Goal: Task Accomplishment & Management: Use online tool/utility

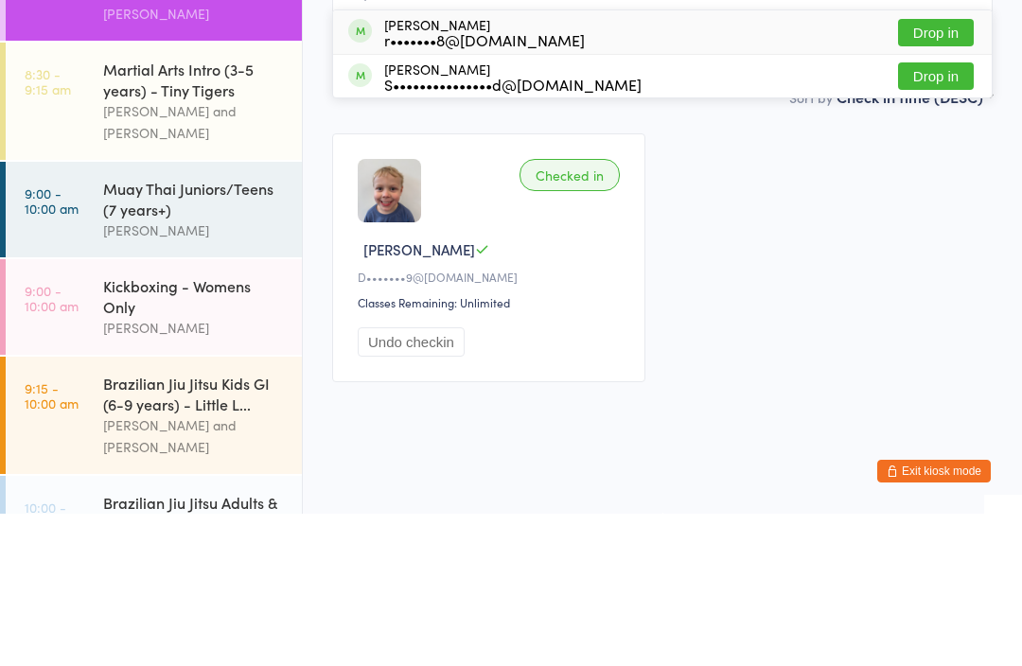
type input "Seb"
click at [939, 171] on button "Drop in" at bounding box center [936, 184] width 76 height 27
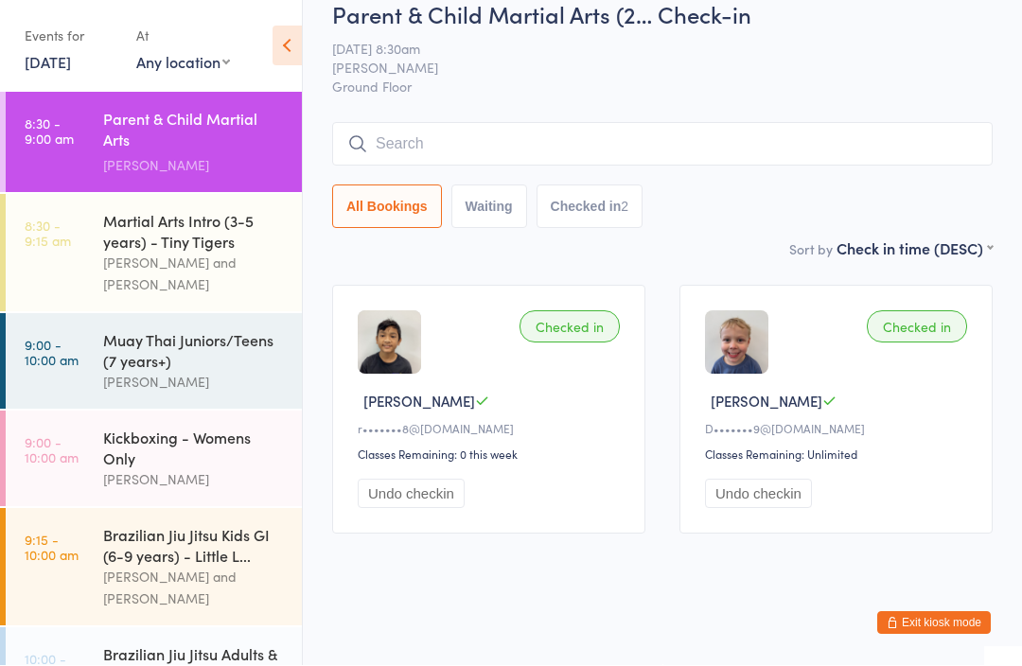
click at [711, 123] on input "search" at bounding box center [662, 145] width 661 height 44
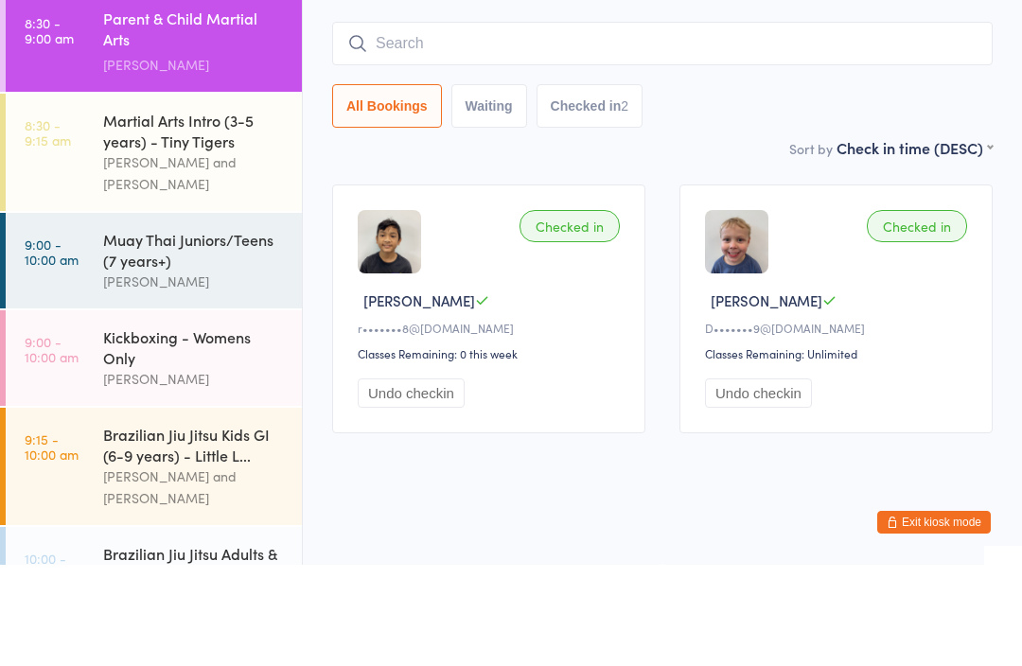
click at [211, 330] on div "Muay Thai Juniors/Teens (7 years+)" at bounding box center [194, 351] width 183 height 42
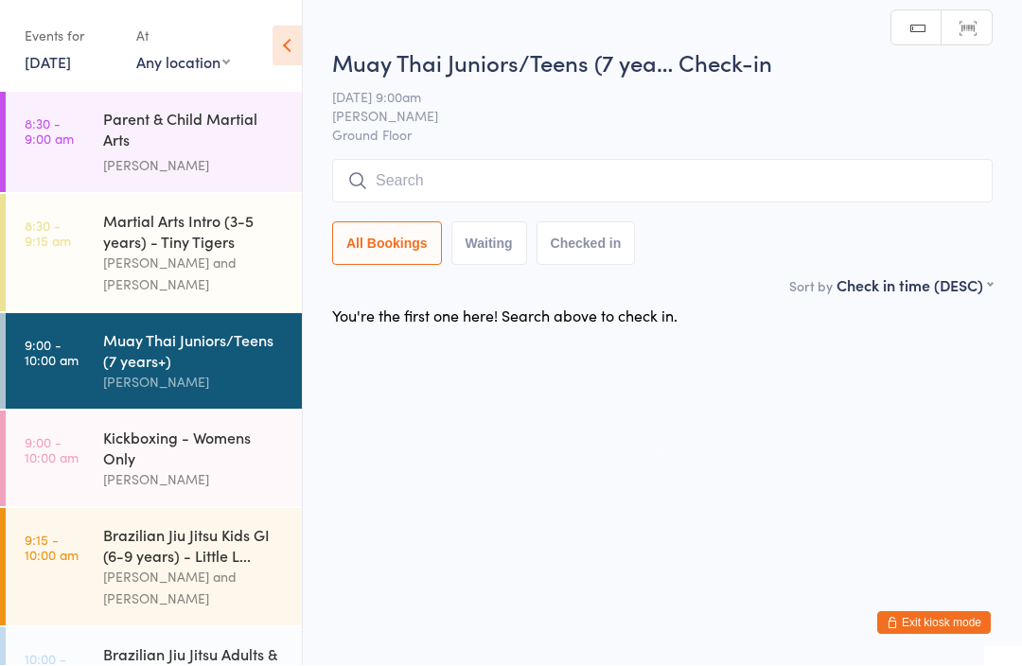
click at [575, 177] on input "search" at bounding box center [662, 182] width 661 height 44
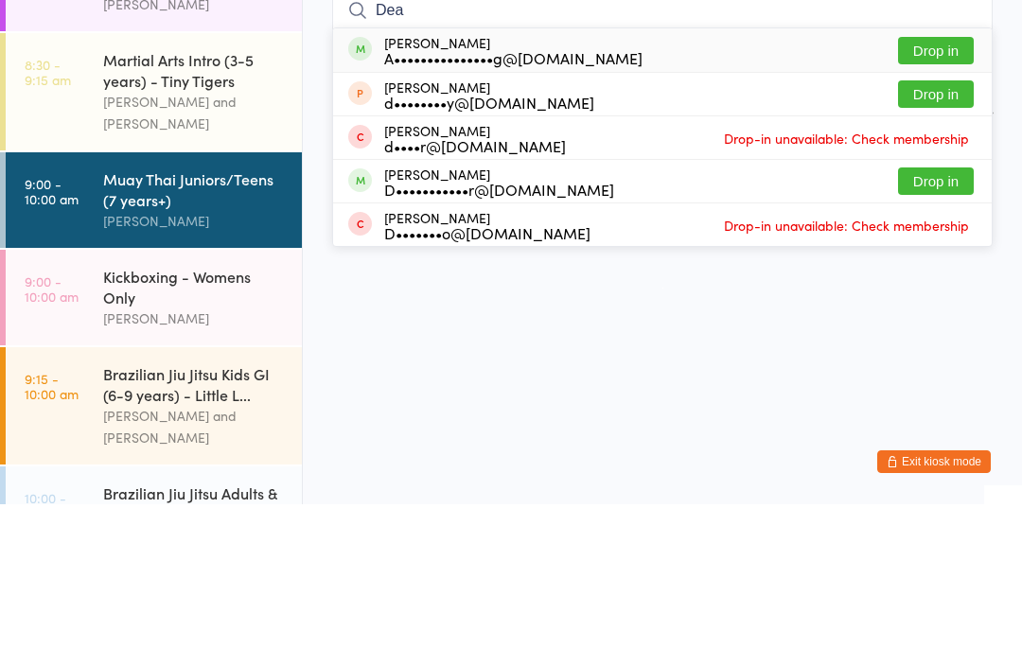
type input "Dea"
click at [946, 199] on button "Drop in" at bounding box center [936, 212] width 76 height 27
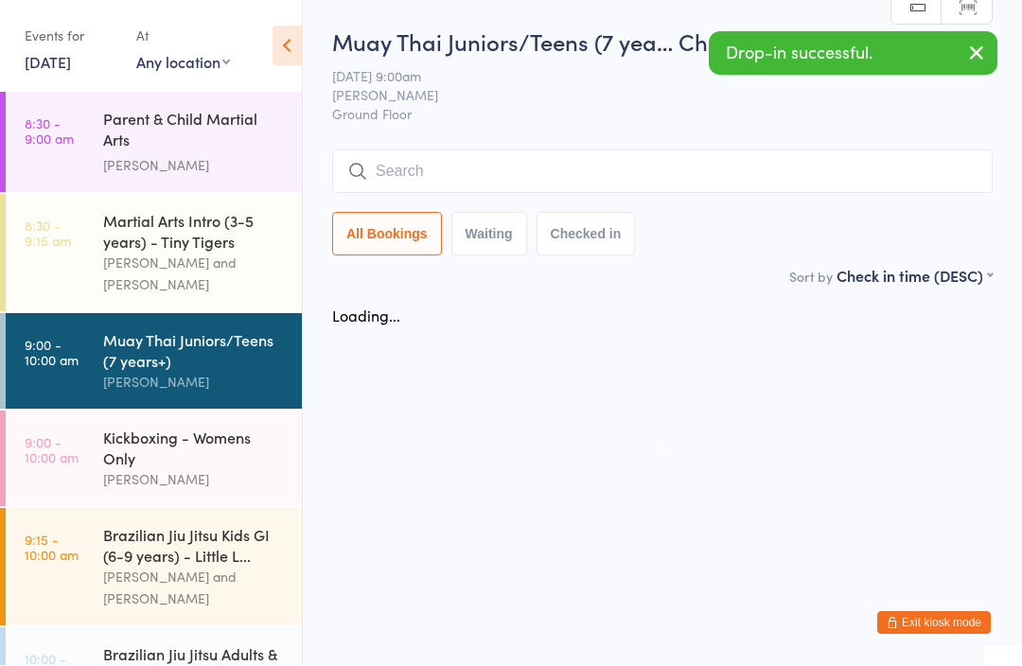
scroll to position [1, 0]
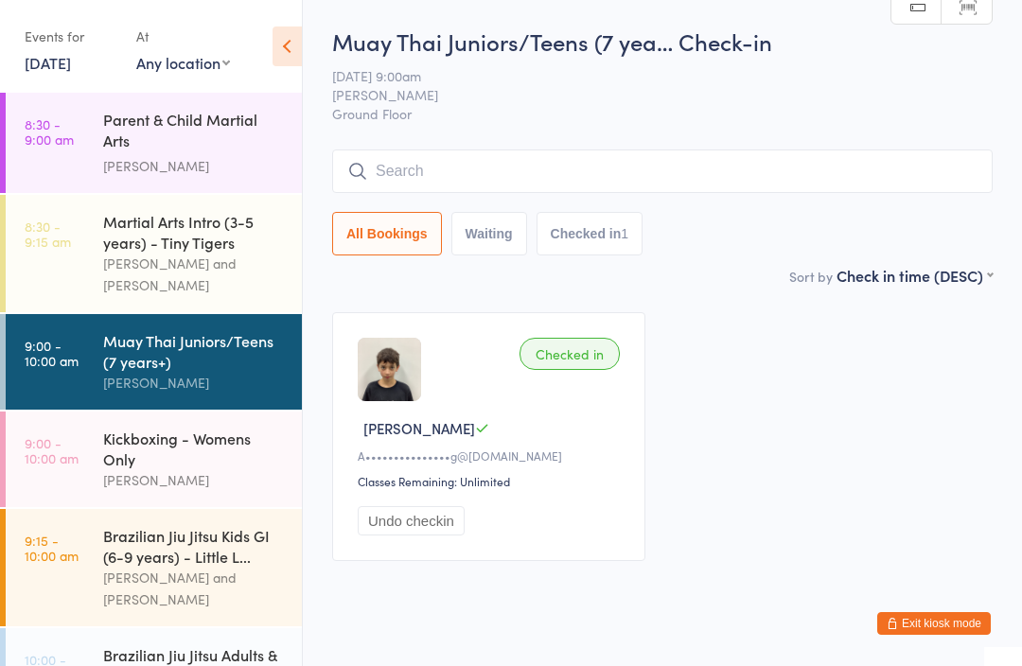
click at [225, 550] on div "Brazilian Jiu Jitsu Kids GI (6-9 years) - Little L..." at bounding box center [194, 546] width 183 height 42
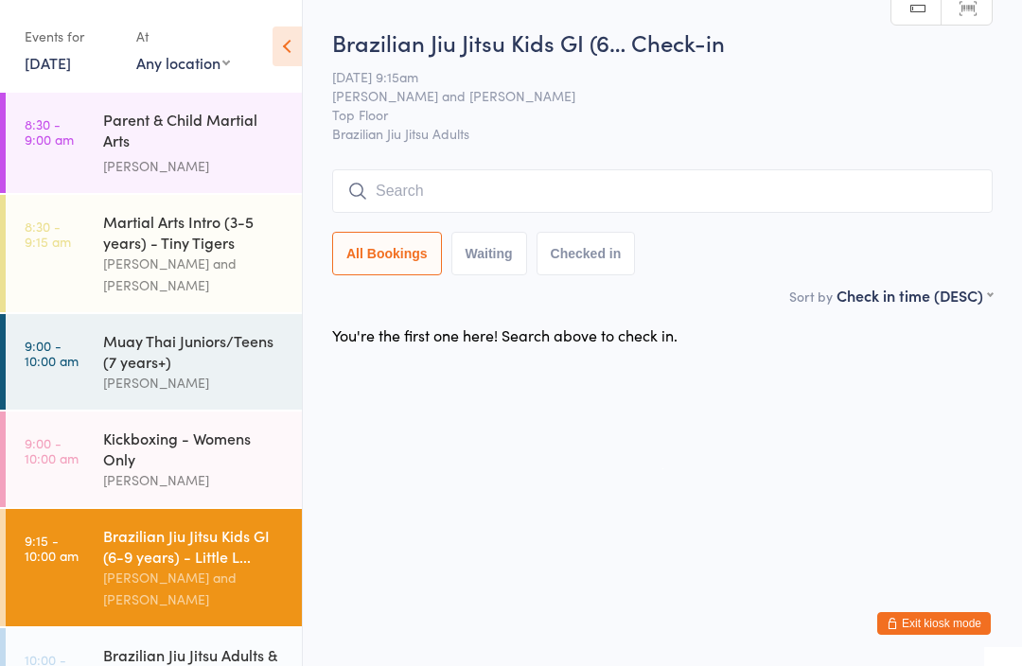
click at [798, 203] on input "search" at bounding box center [662, 191] width 661 height 44
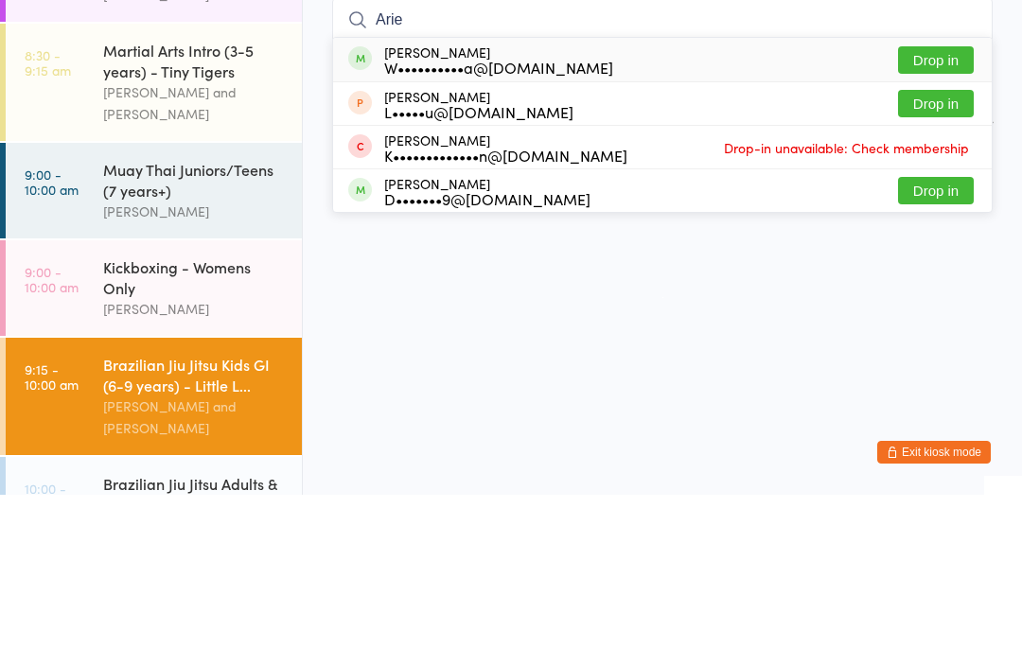
type input "Arie"
click at [571, 209] on div "[PERSON_NAME] W••••••••••a@[DOMAIN_NAME] Drop in" at bounding box center [662, 231] width 659 height 44
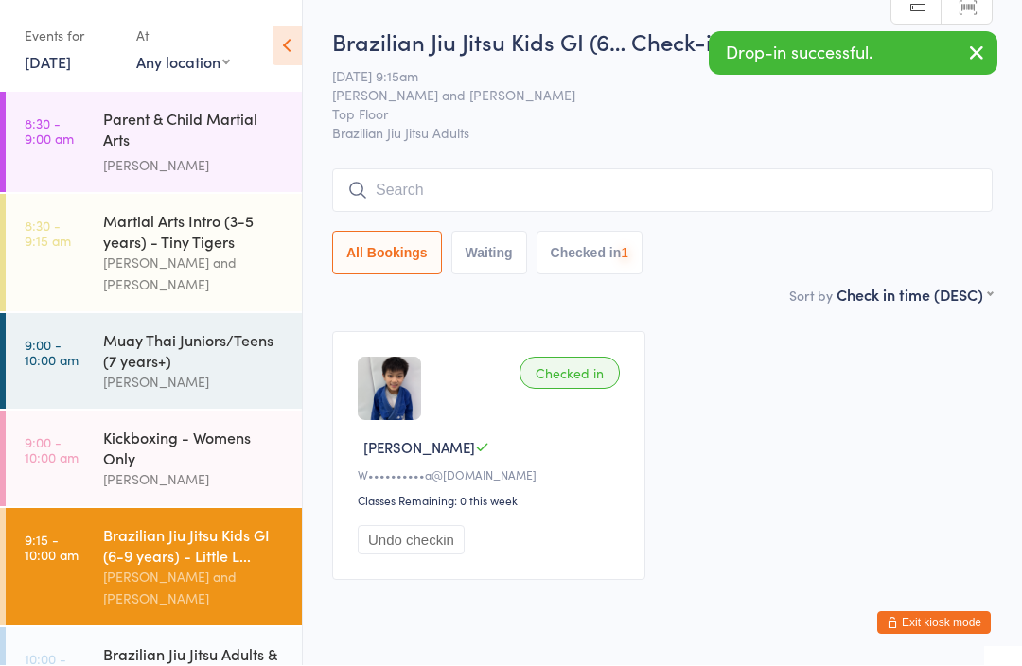
scroll to position [1, 0]
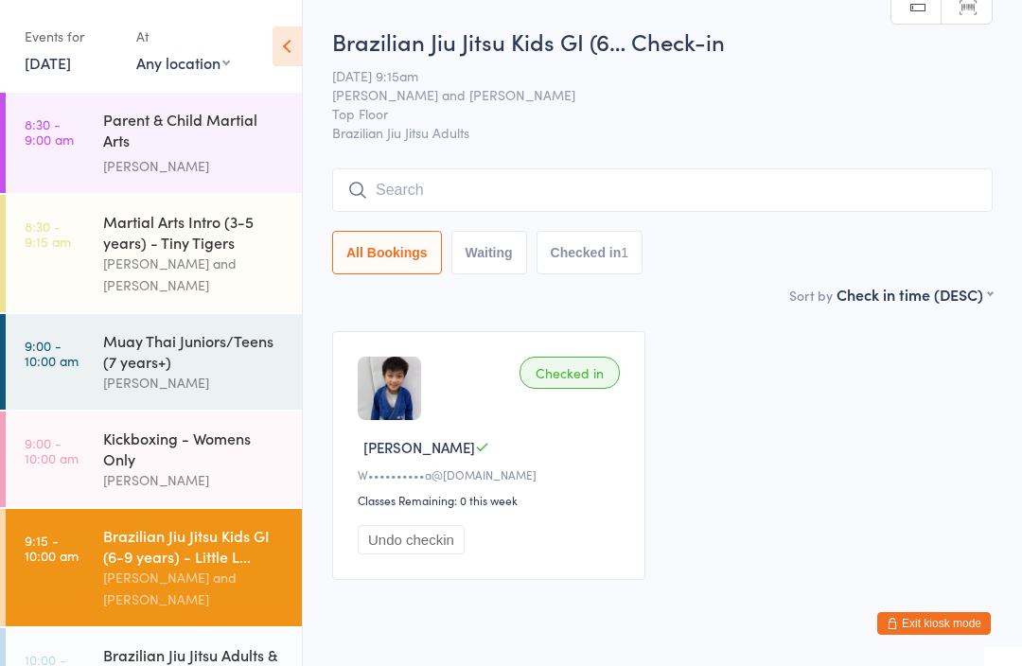
click at [229, 148] on div "Parent & Child Martial Arts ([DEMOGRAPHIC_DATA])" at bounding box center [194, 132] width 183 height 46
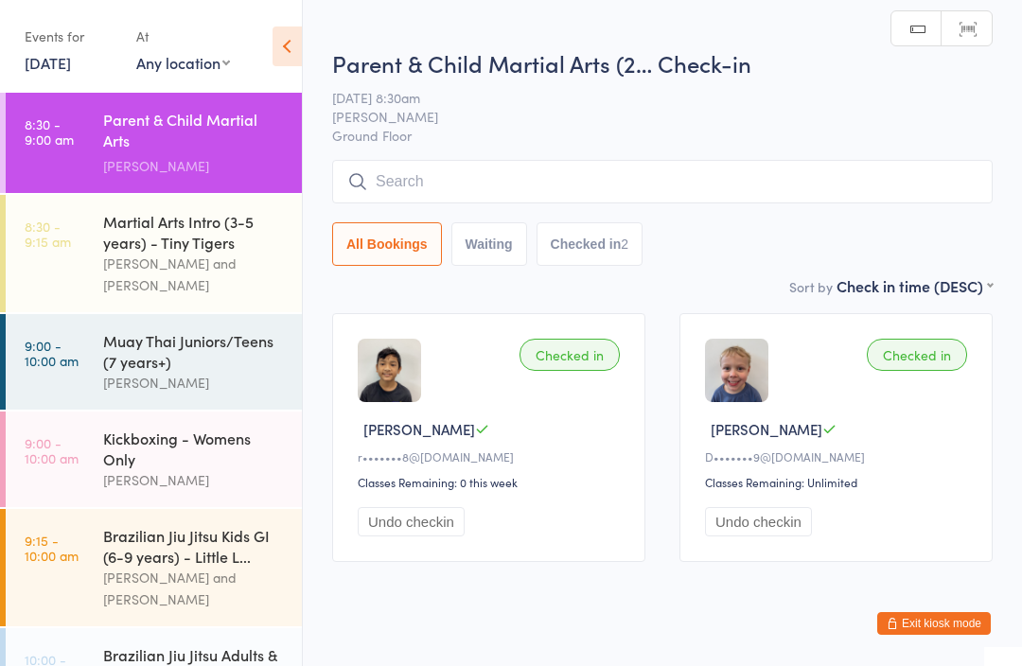
click at [601, 173] on input "search" at bounding box center [662, 182] width 661 height 44
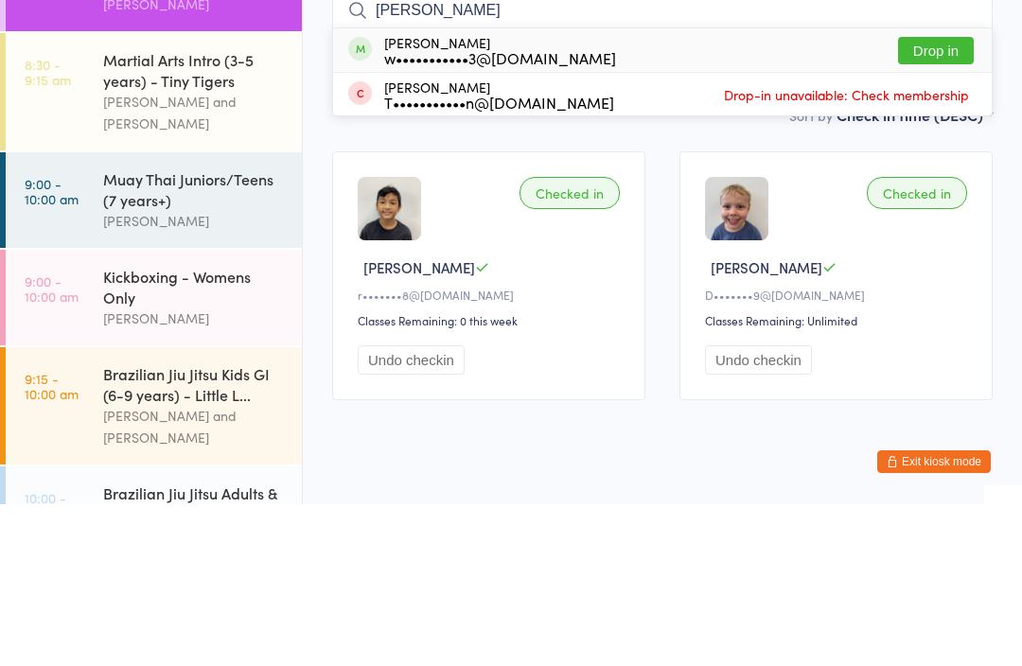
type input "[PERSON_NAME]"
click at [940, 199] on button "Drop in" at bounding box center [936, 212] width 76 height 27
